Goal: Transaction & Acquisition: Purchase product/service

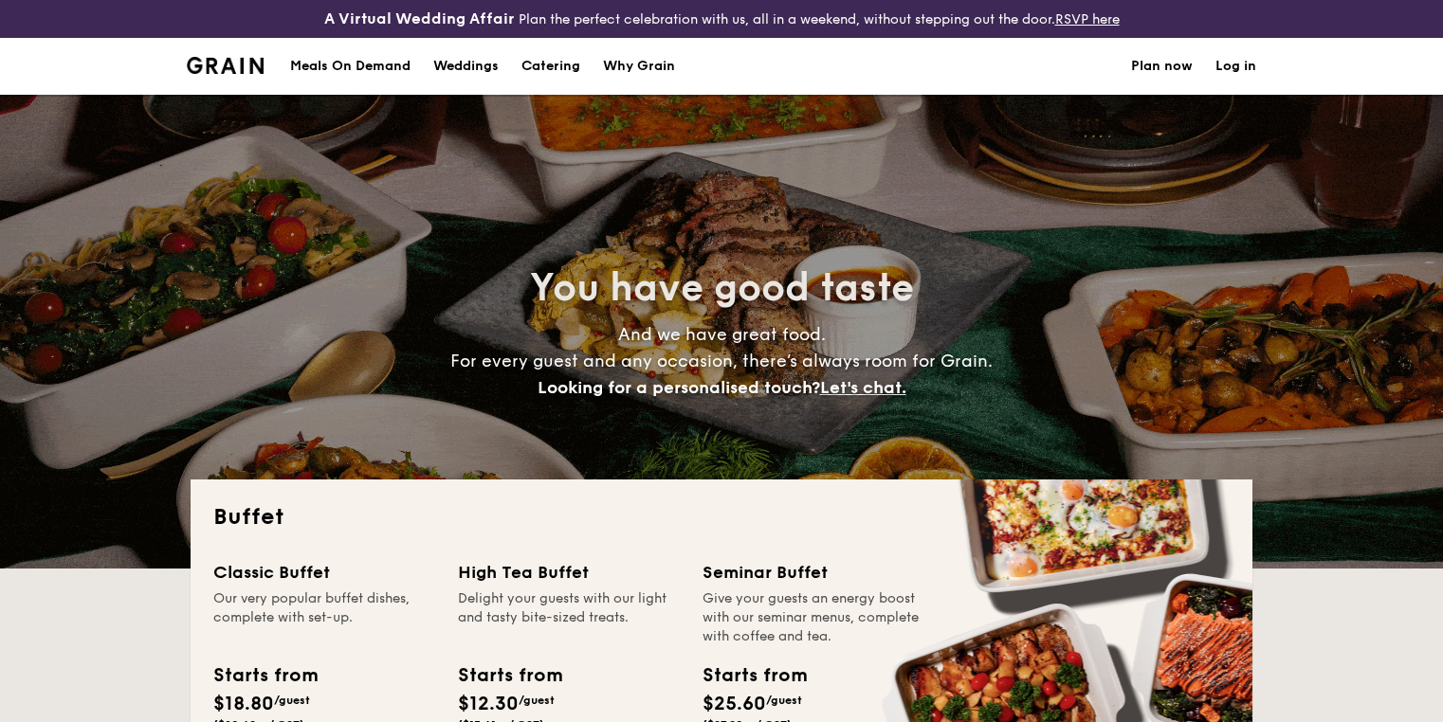
select select
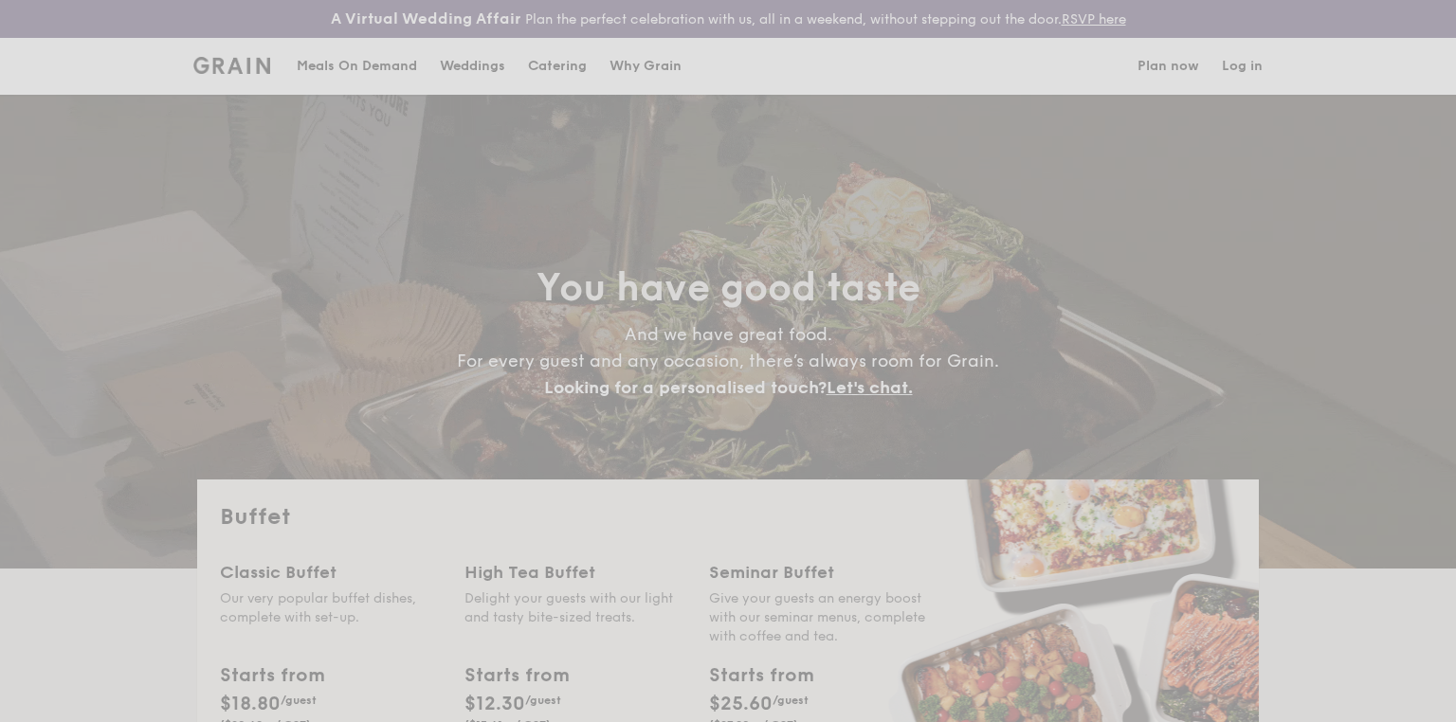
click at [360, 57] on div "Weddings by Grain presents Plan the perfect celebration with us, all in a weeke…" at bounding box center [728, 361] width 1456 height 722
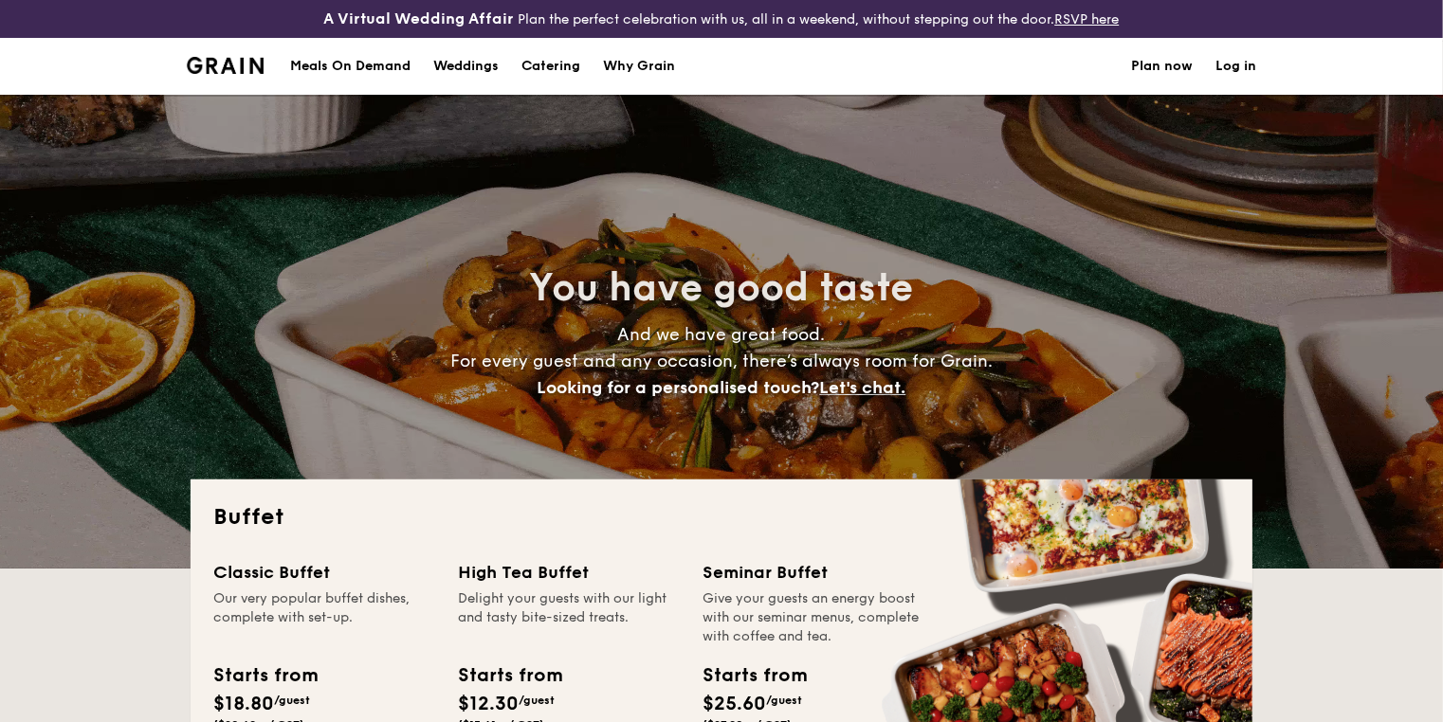
click at [344, 64] on div "Meals On Demand" at bounding box center [350, 66] width 120 height 57
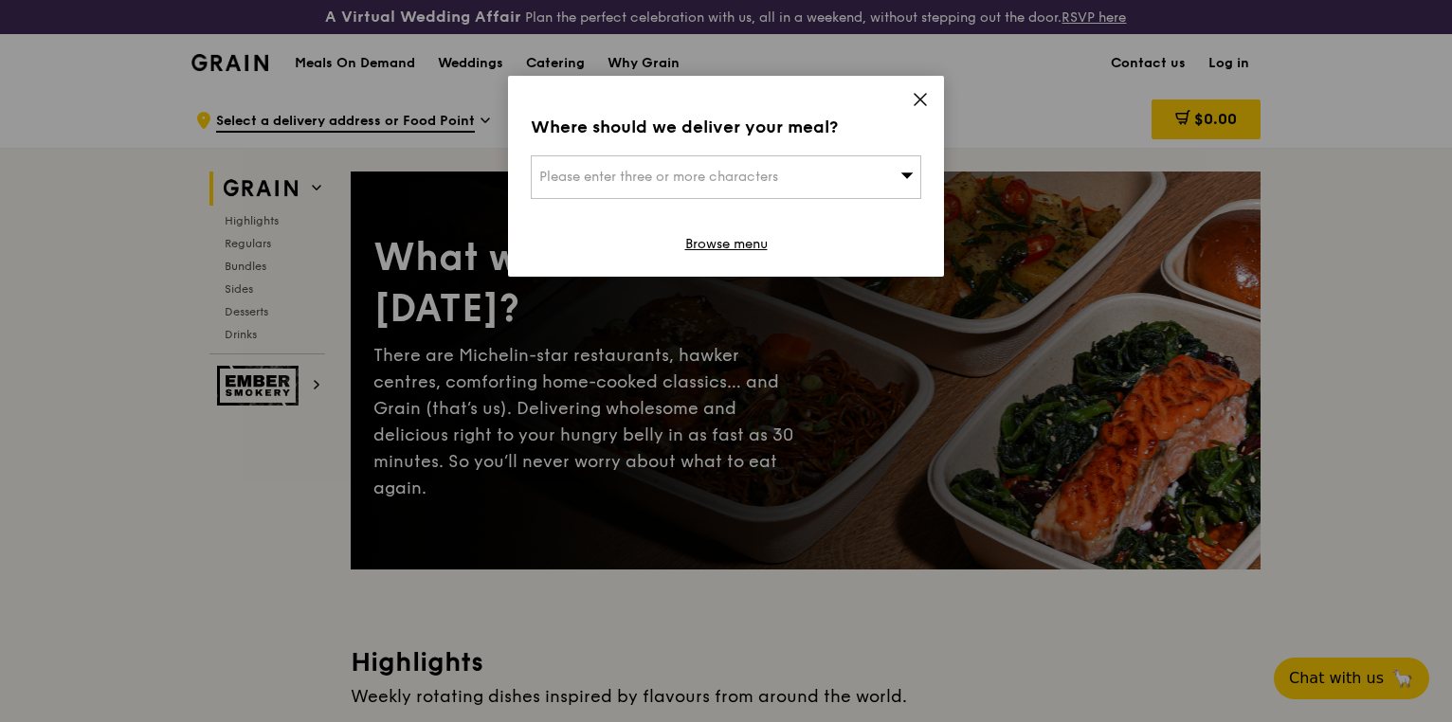
click at [799, 174] on div "Please enter three or more characters" at bounding box center [726, 177] width 391 height 44
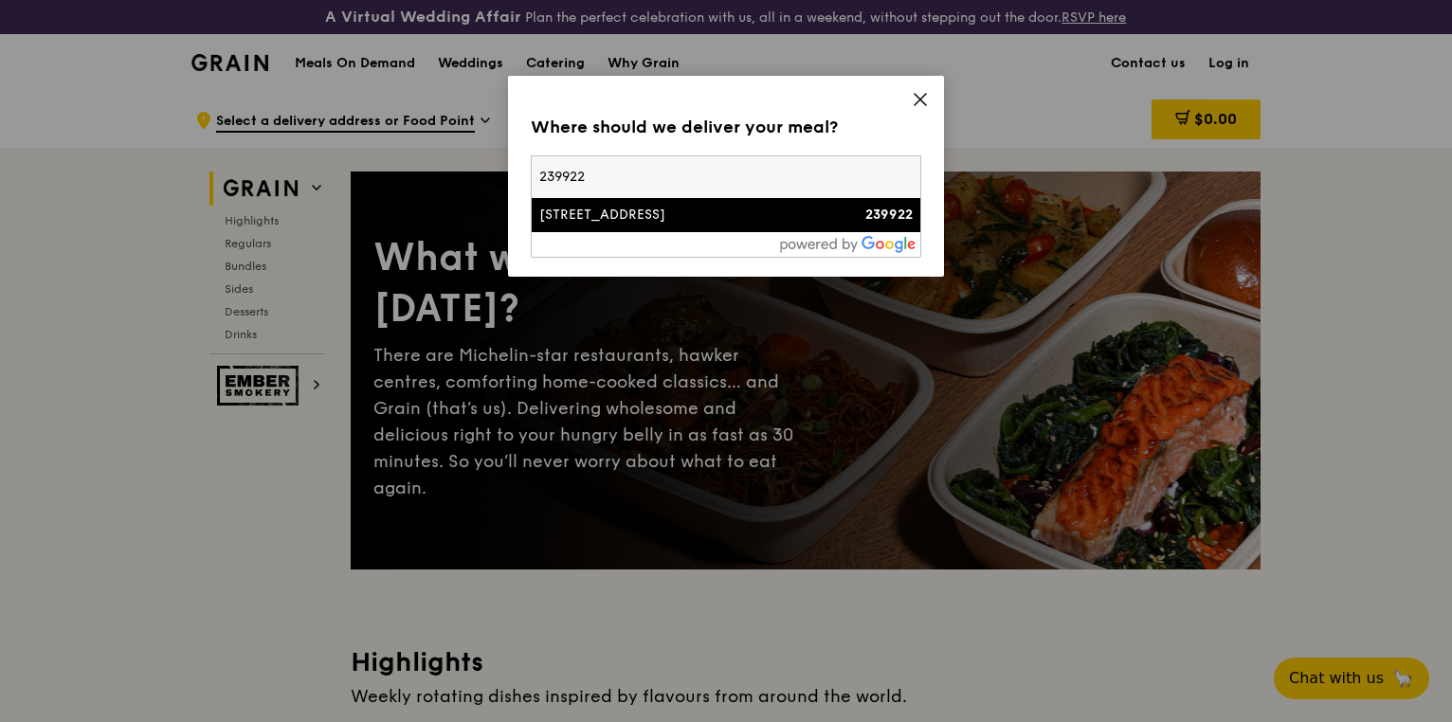
type input "239922"
click at [755, 206] on div "[STREET_ADDRESS]" at bounding box center [679, 215] width 281 height 19
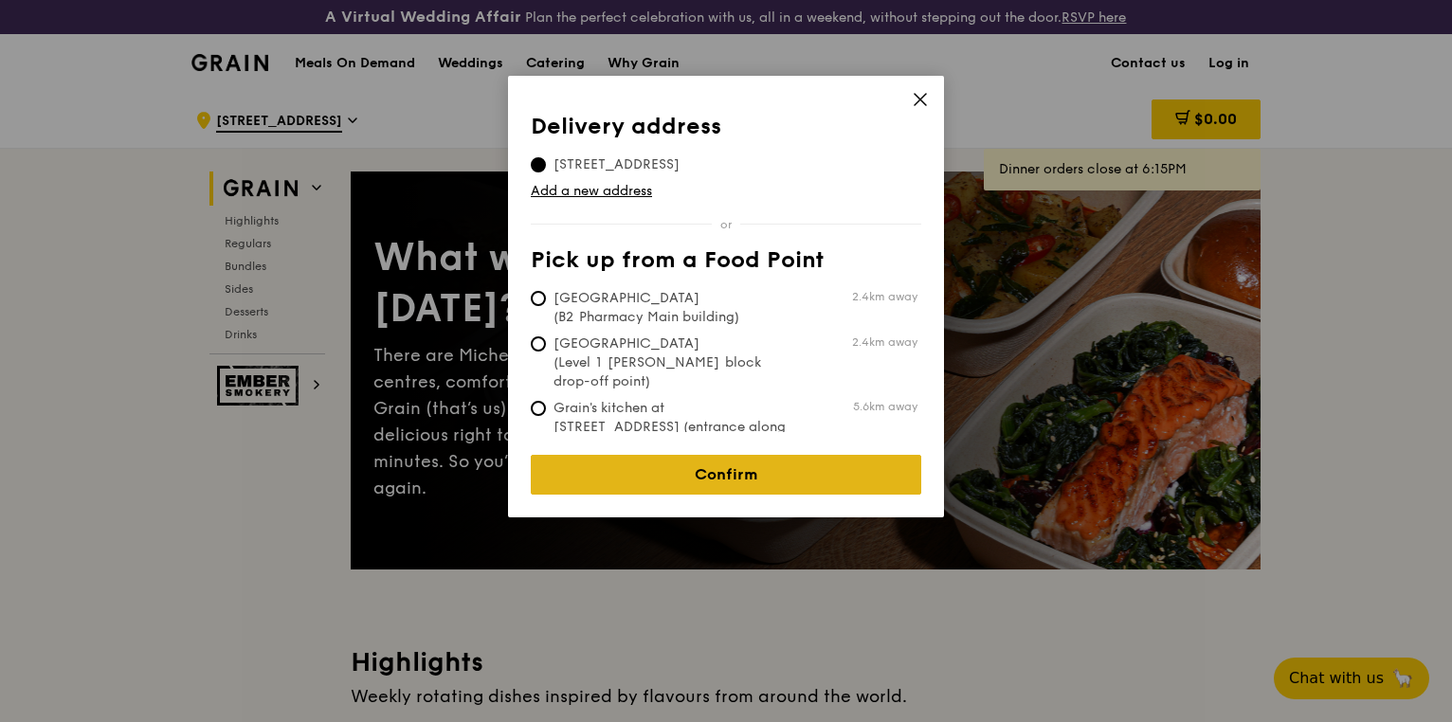
click at [708, 455] on link "Confirm" at bounding box center [726, 475] width 391 height 40
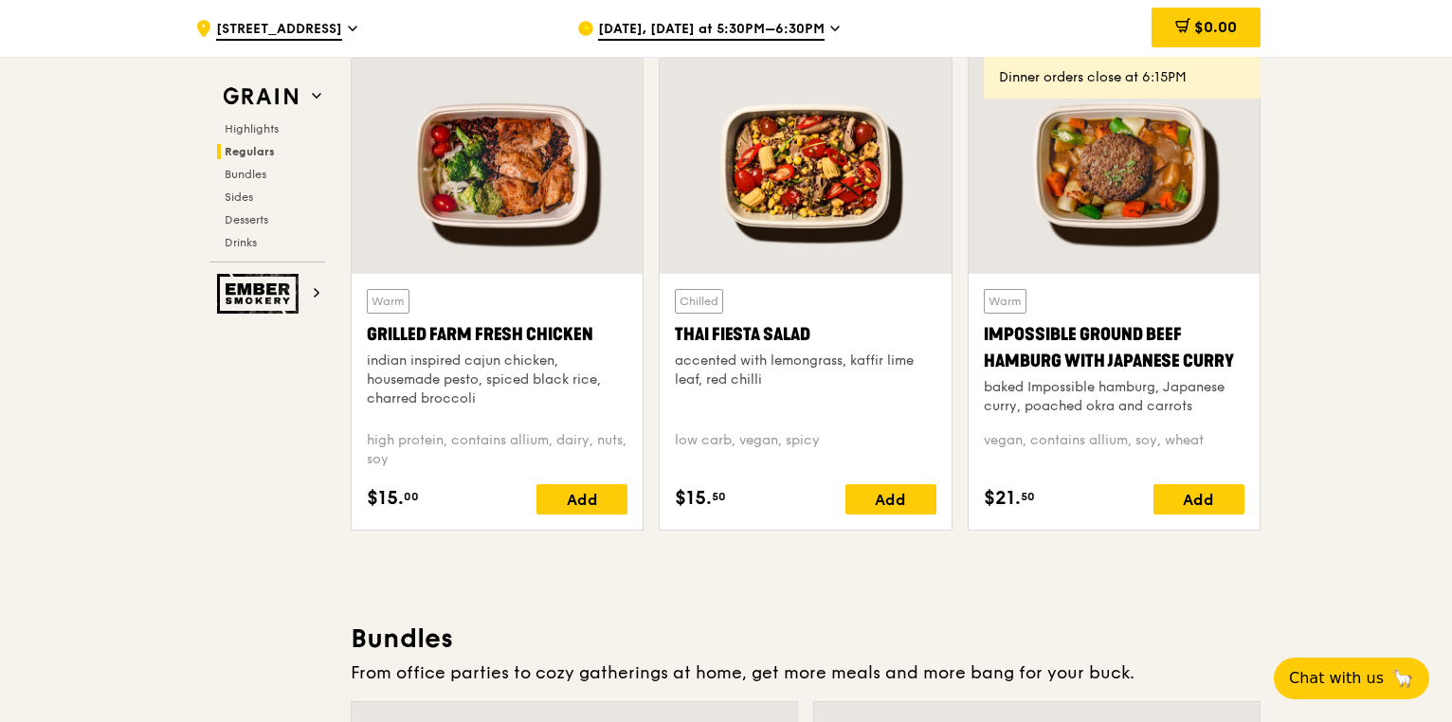
scroll to position [2180, 0]
